Goal: Navigation & Orientation: Find specific page/section

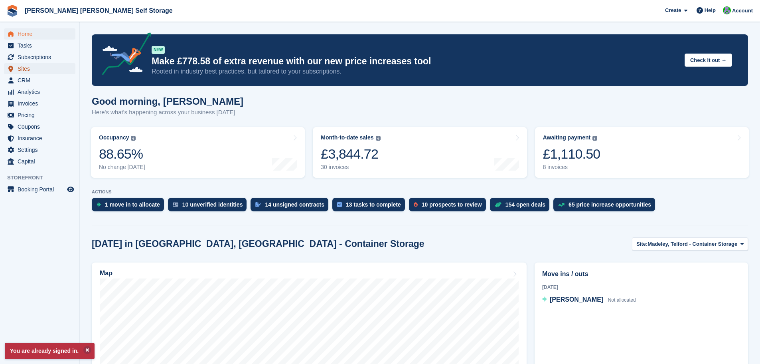
click at [24, 68] on span "Sites" at bounding box center [42, 68] width 48 height 11
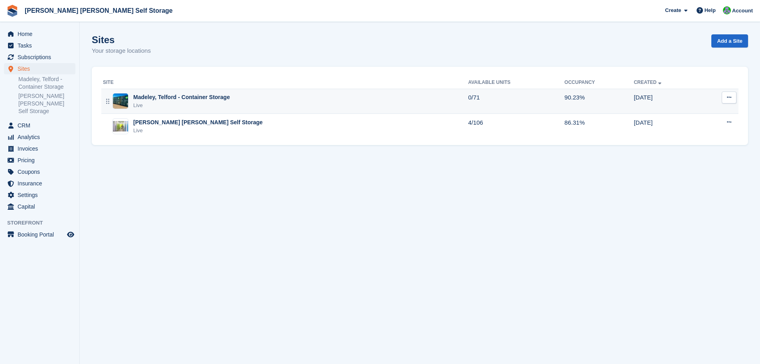
click at [193, 99] on div "Madeley, Telford - Container Storage" at bounding box center [181, 97] width 97 height 8
